Goal: Information Seeking & Learning: Learn about a topic

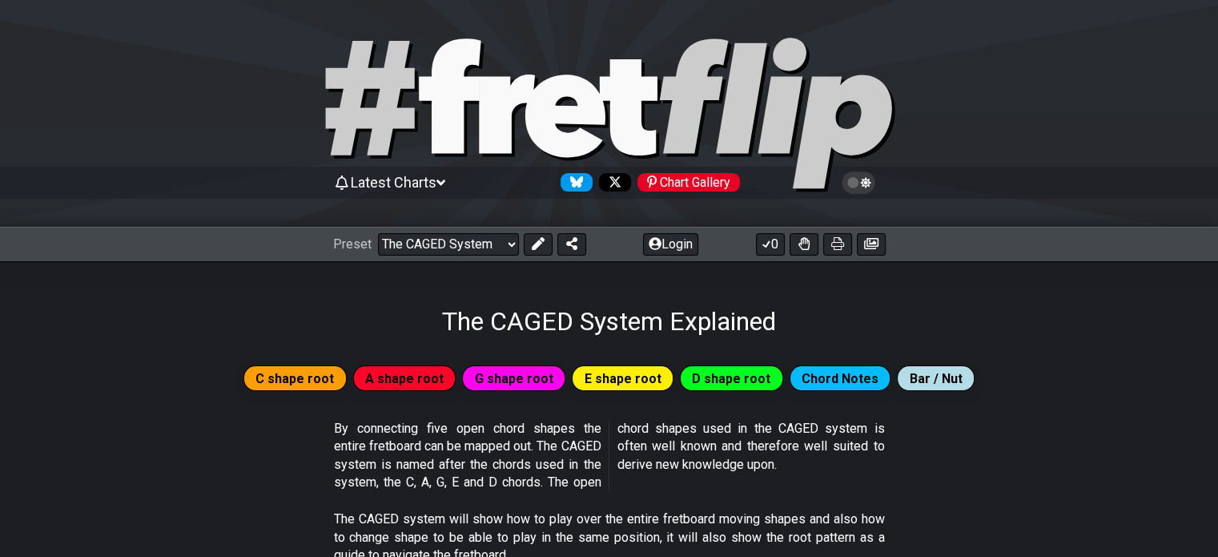
click at [91, 131] on div at bounding box center [609, 116] width 1218 height 163
select select "/welcome"
select select "C"
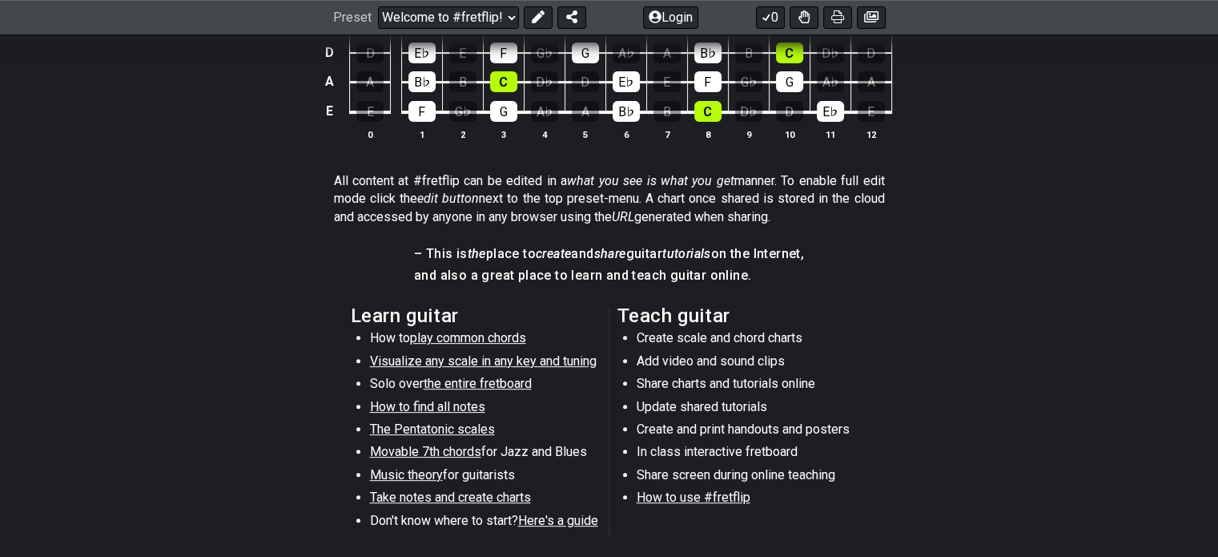
scroll to position [641, 0]
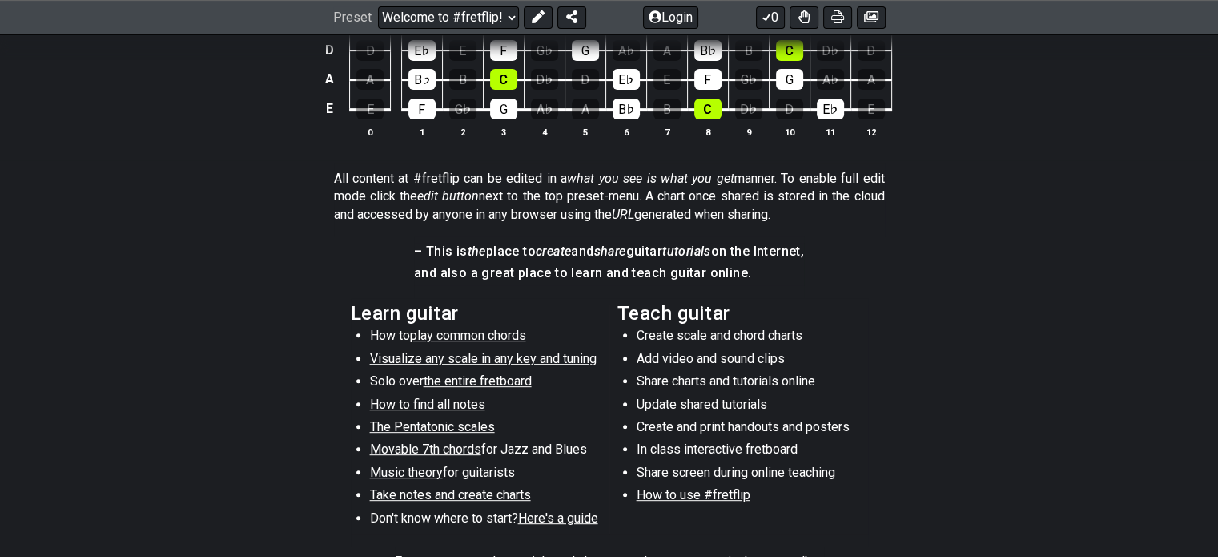
click at [563, 518] on span "Here's a guide" at bounding box center [558, 517] width 80 height 15
select select "/beginner-guitar"
